Goal: Transaction & Acquisition: Purchase product/service

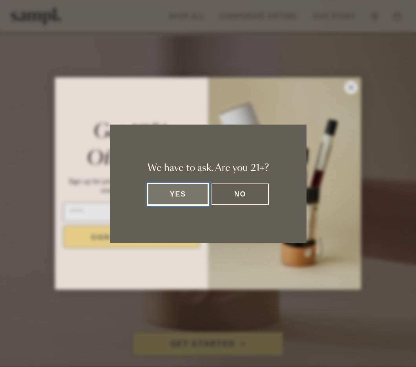
click at [187, 195] on button "Yes" at bounding box center [178, 194] width 61 height 22
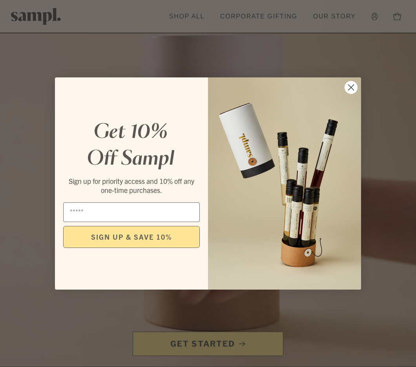
click at [353, 85] on icon "Close dialog" at bounding box center [351, 87] width 5 height 5
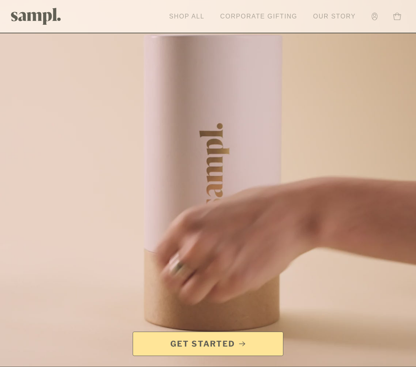
click at [194, 16] on link "Shop All" at bounding box center [186, 16] width 43 height 17
